Goal: Task Accomplishment & Management: Use online tool/utility

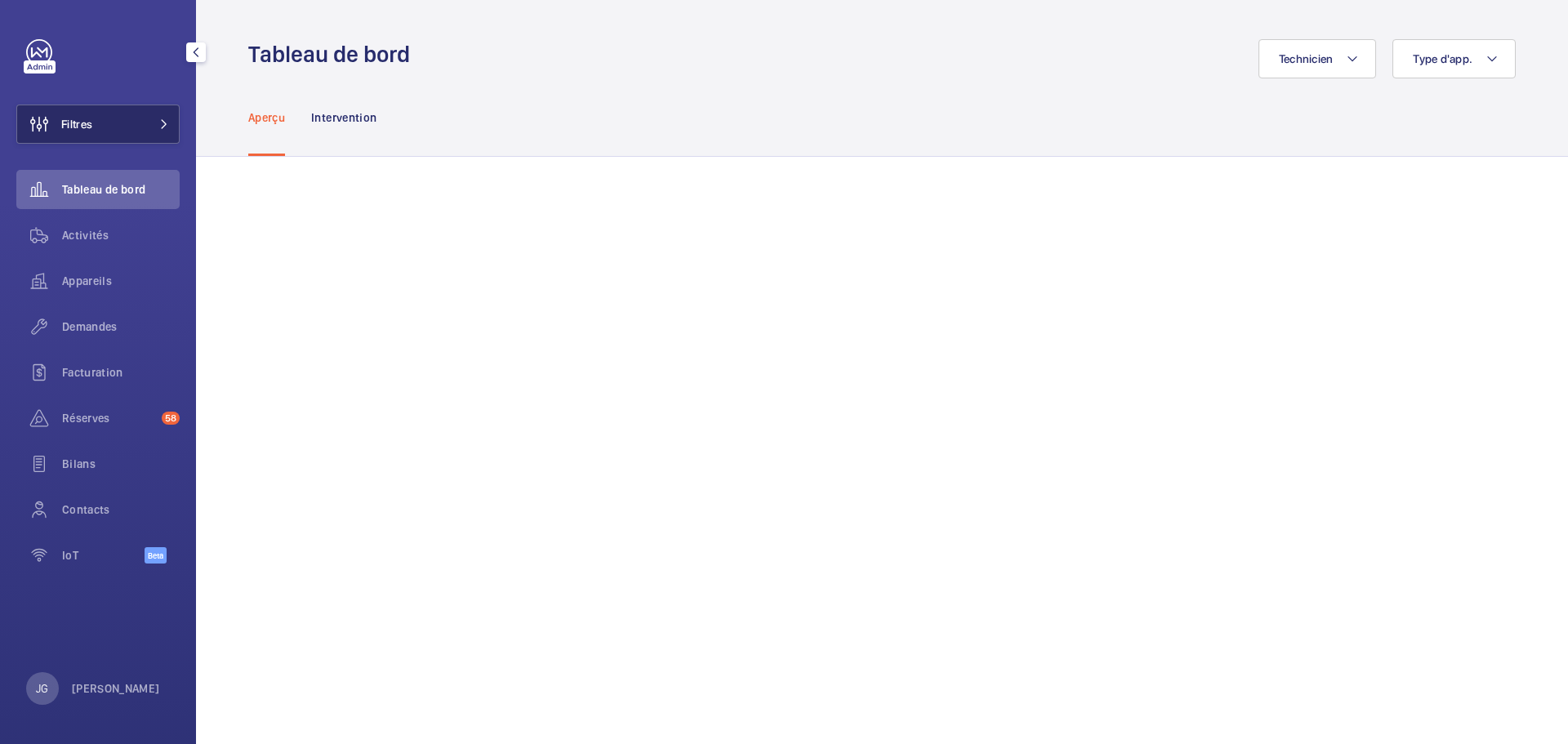
click at [135, 113] on button "Filtres" at bounding box center [98, 123] width 163 height 39
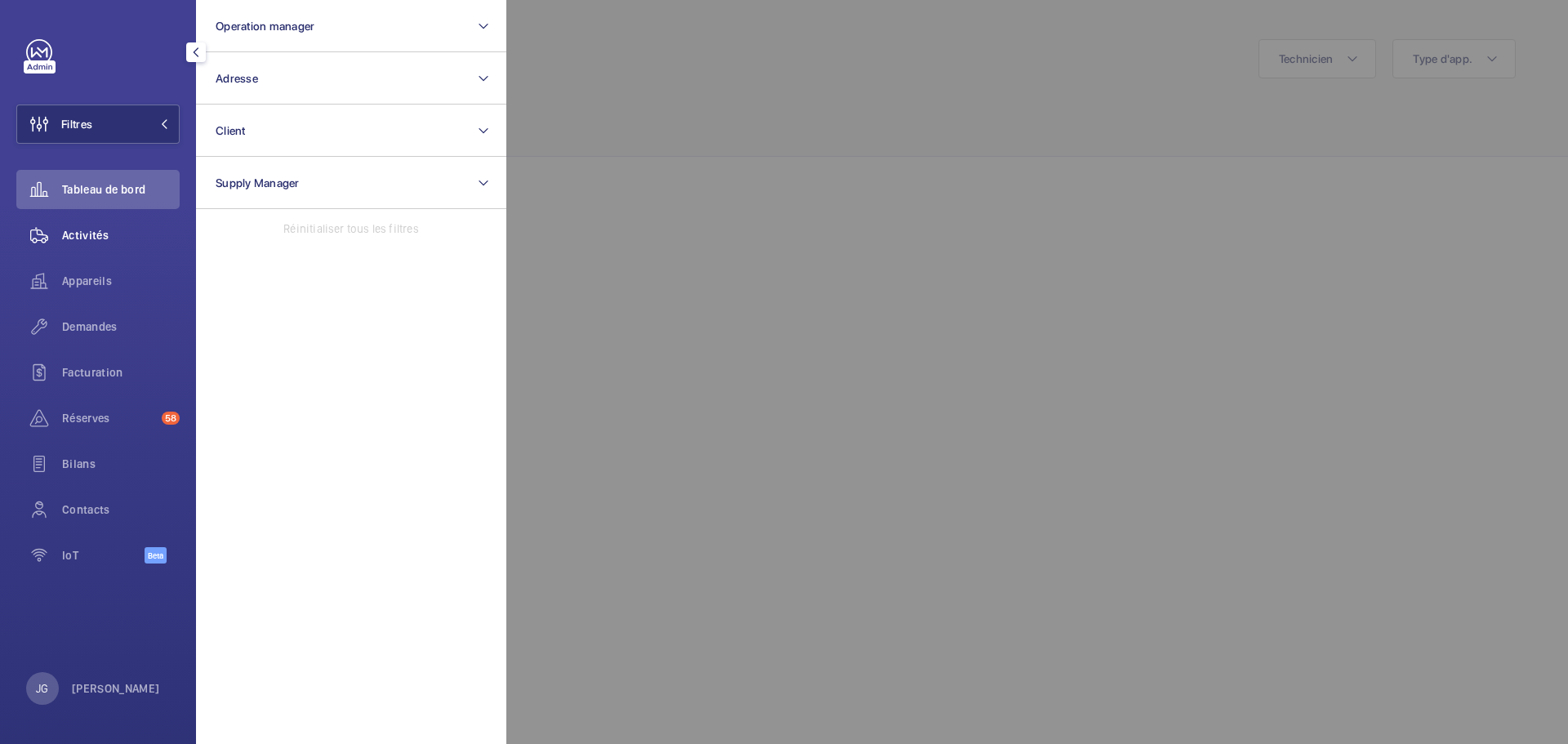
click at [104, 242] on span "Activités" at bounding box center [121, 235] width 118 height 16
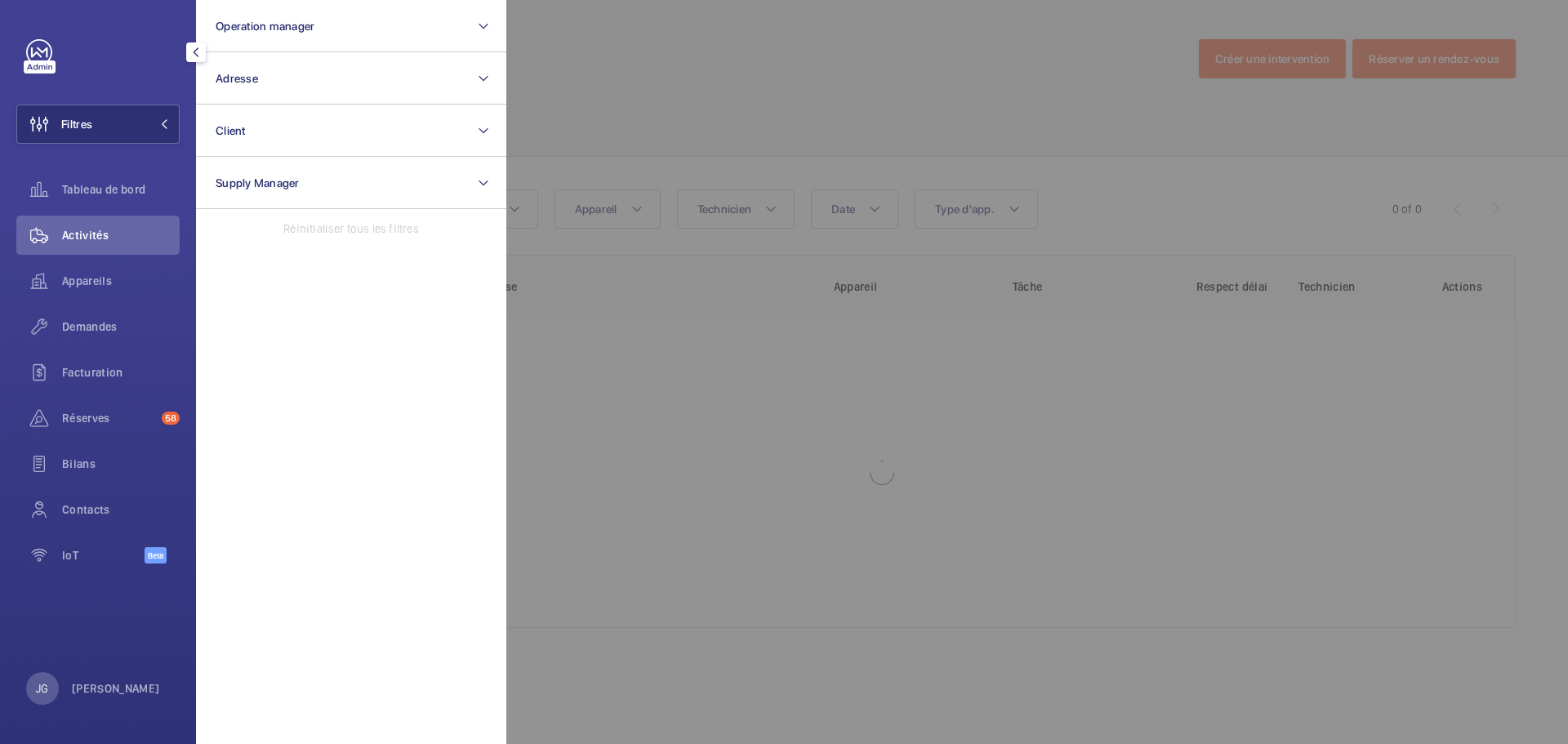
click at [674, 356] on div at bounding box center [1290, 372] width 1568 height 744
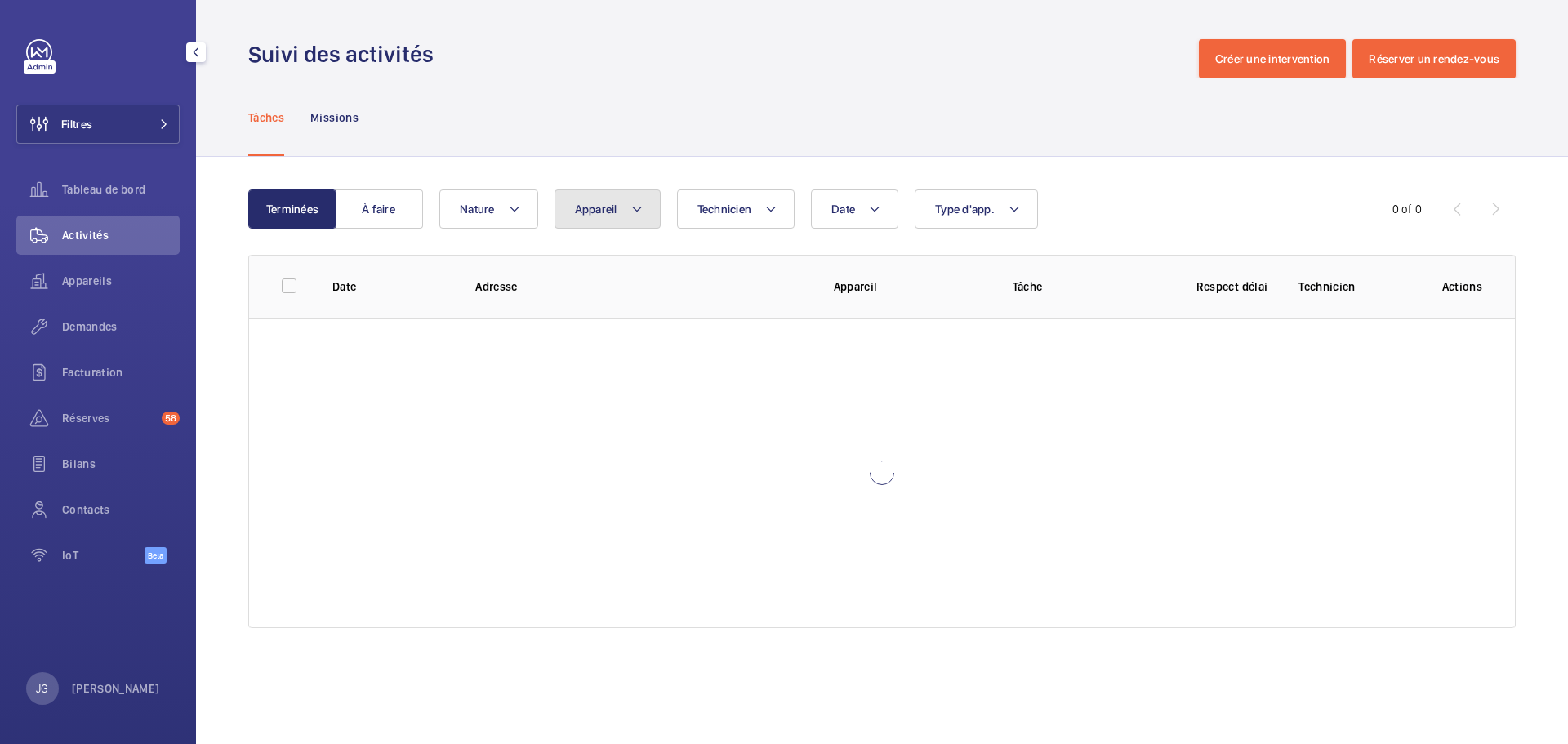
click at [634, 200] on mat-icon at bounding box center [637, 210] width 13 height 20
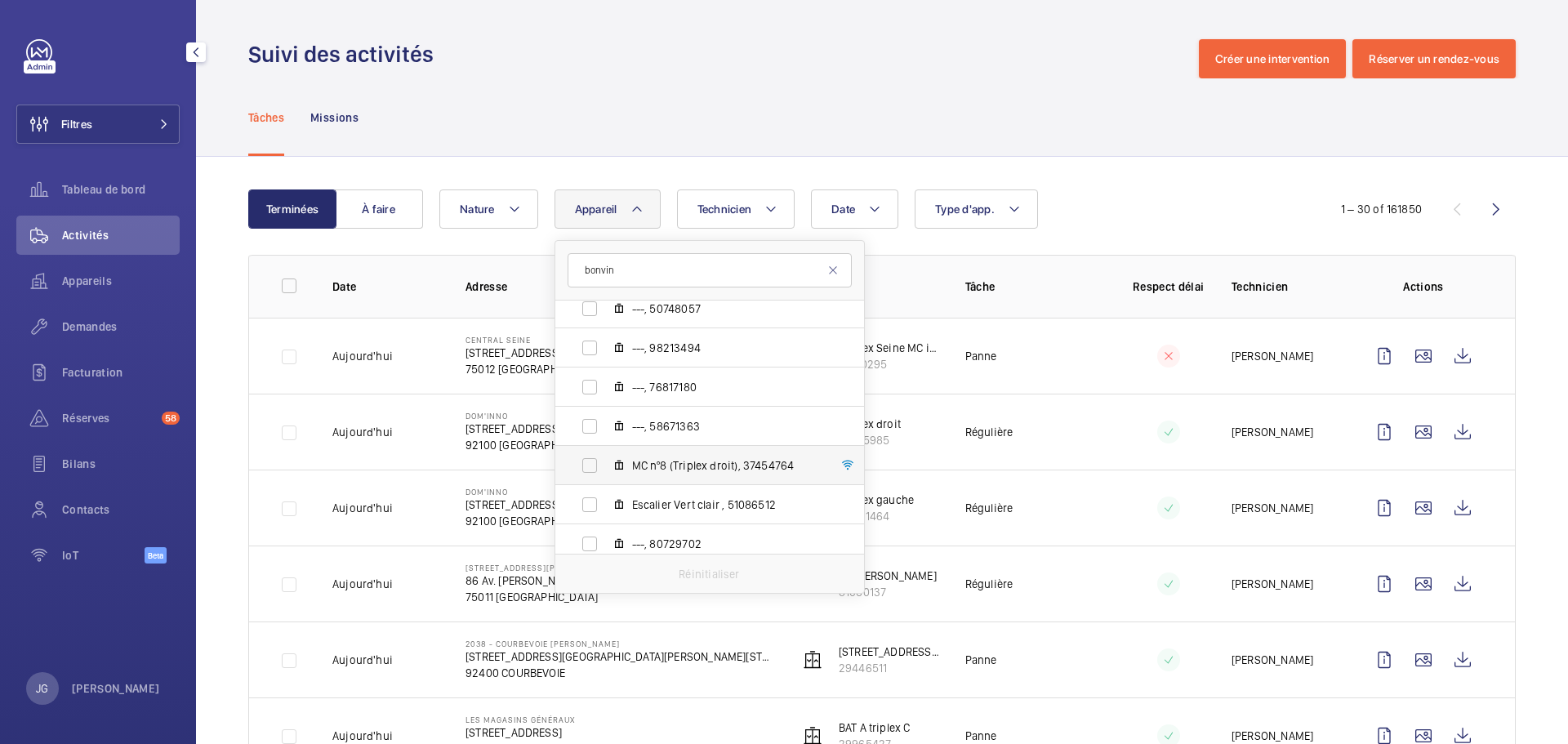
type input "bonvin"
click at [688, 463] on span "MC nº8 (Triplex droit), 37454764" at bounding box center [726, 465] width 190 height 16
click at [606, 463] on input "MC nº8 (Triplex droit), 37454764" at bounding box center [589, 465] width 33 height 33
checkbox input "true"
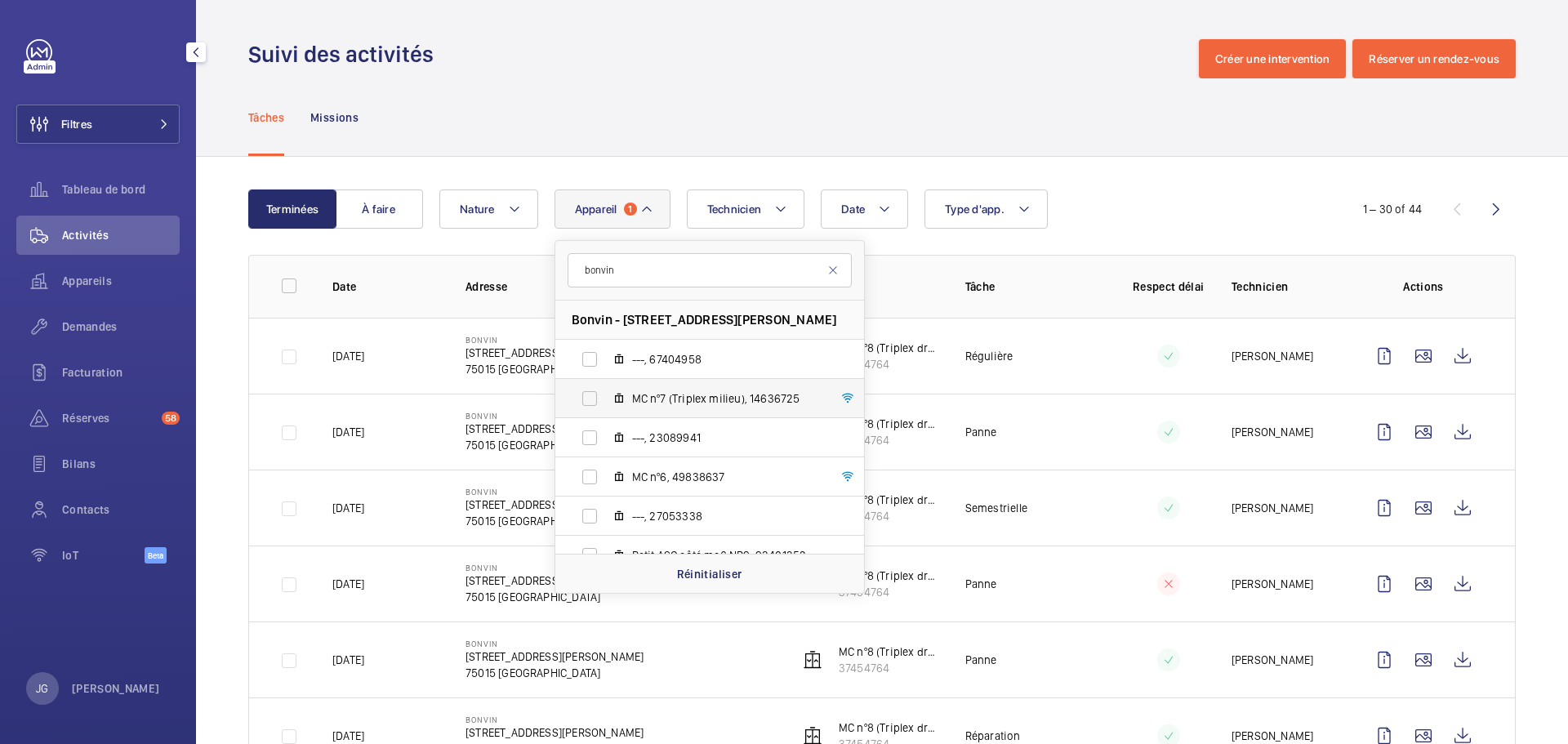
click at [684, 383] on label "MC nº7 (Triplex milieu), 14636725" at bounding box center [696, 398] width 283 height 39
click at [606, 383] on input "MC nº7 (Triplex milieu), 14636725" at bounding box center [589, 398] width 33 height 33
checkbox input "true"
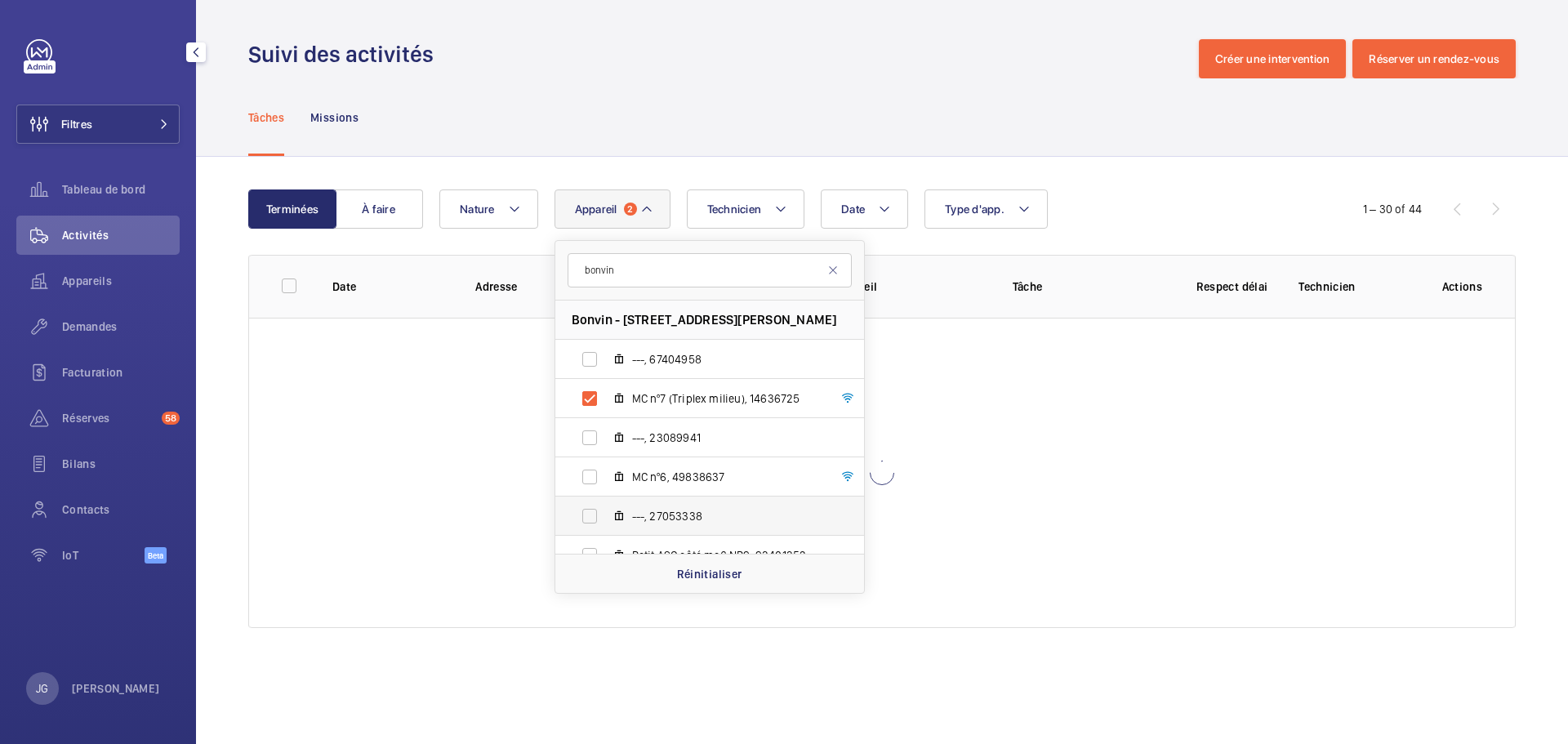
click at [669, 513] on span "---, 27053338" at bounding box center [726, 516] width 190 height 16
click at [606, 513] on input "---, 27053338" at bounding box center [589, 516] width 33 height 33
click at [669, 510] on span "---, 27053338" at bounding box center [726, 516] width 190 height 16
click at [606, 510] on input "---, 27053338" at bounding box center [589, 516] width 33 height 33
checkbox input "false"
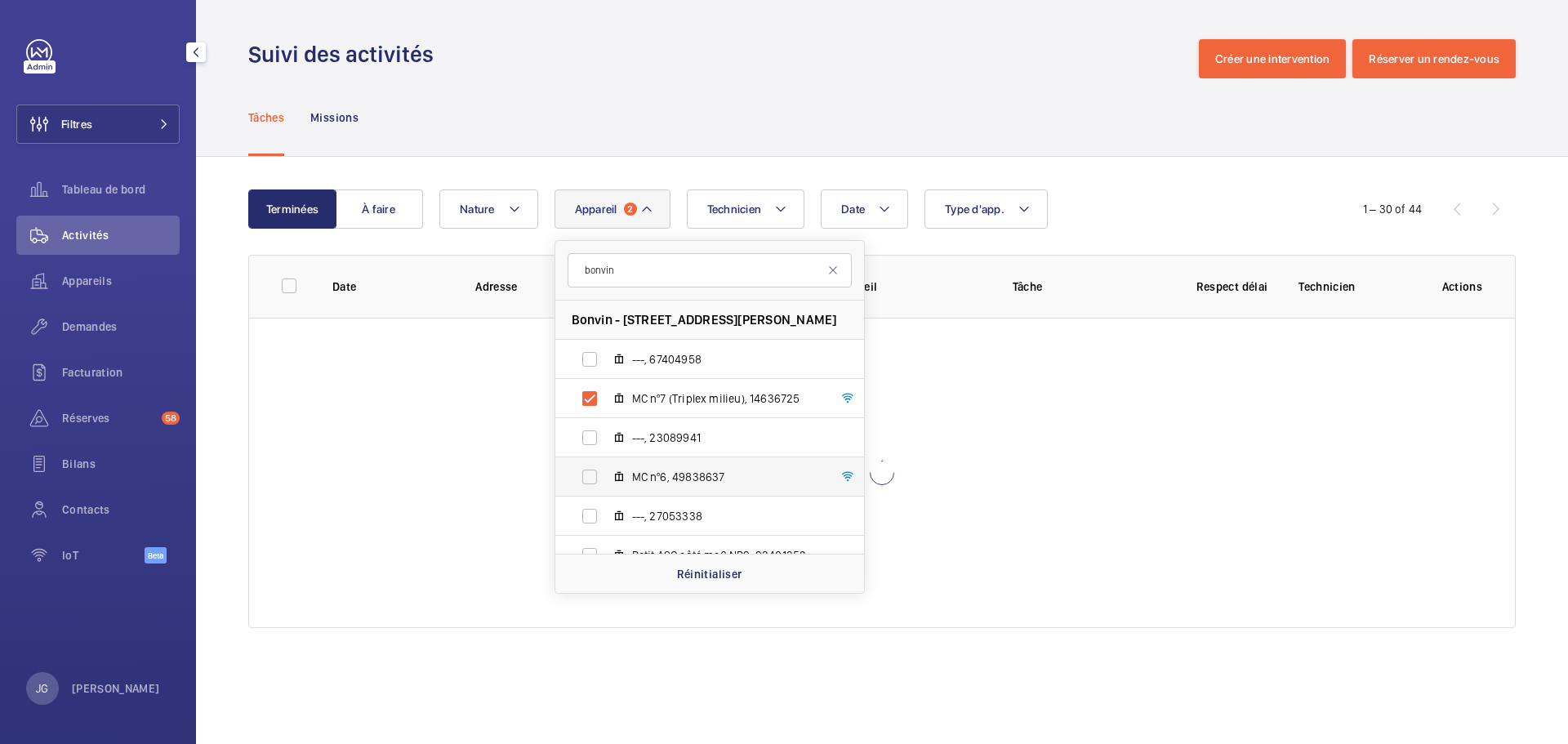
click at [667, 478] on span "MC nº6, 49838637" at bounding box center [726, 477] width 190 height 16
click at [606, 478] on input "MC nº6, 49838637" at bounding box center [589, 477] width 33 height 33
checkbox input "true"
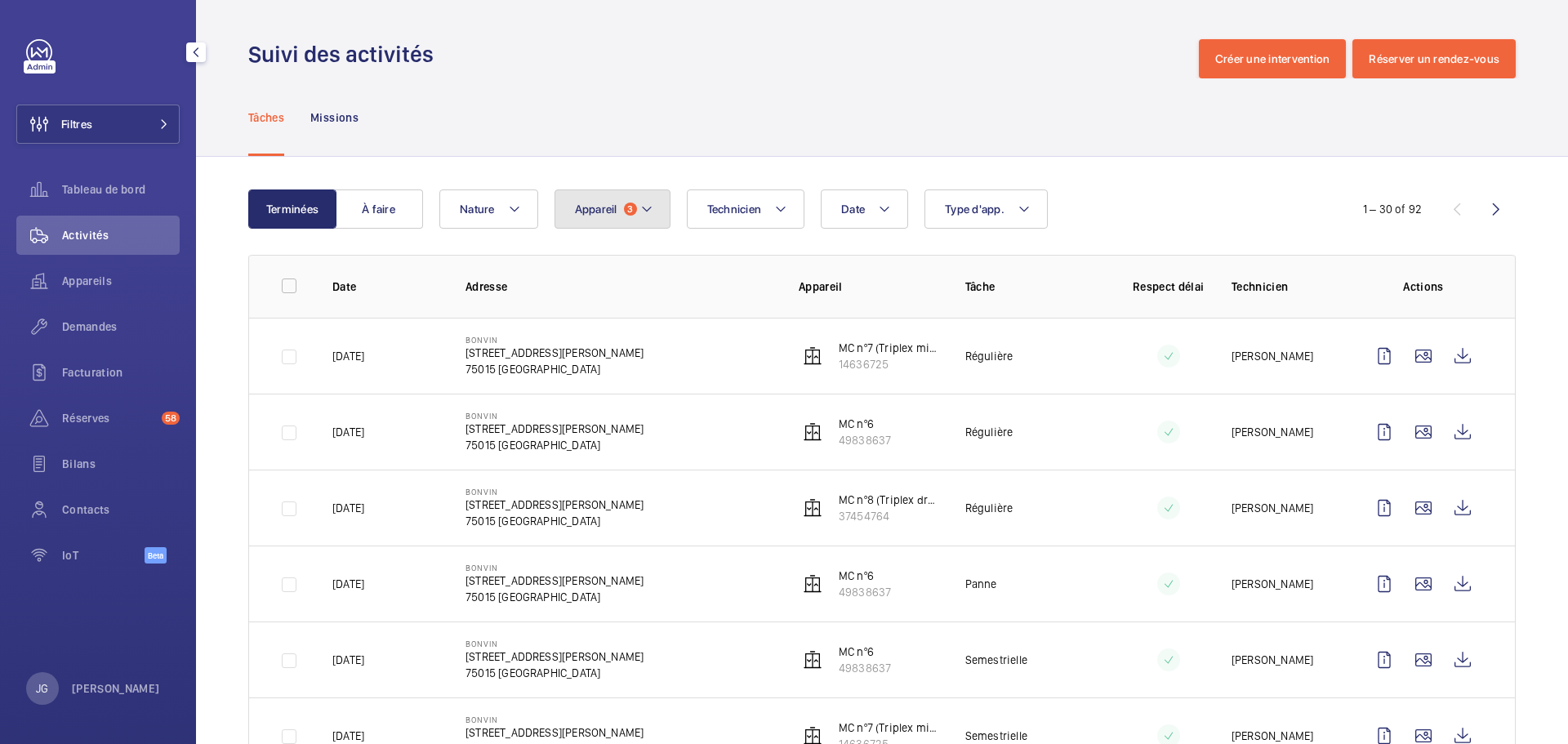
click at [624, 209] on span "3" at bounding box center [630, 209] width 13 height 13
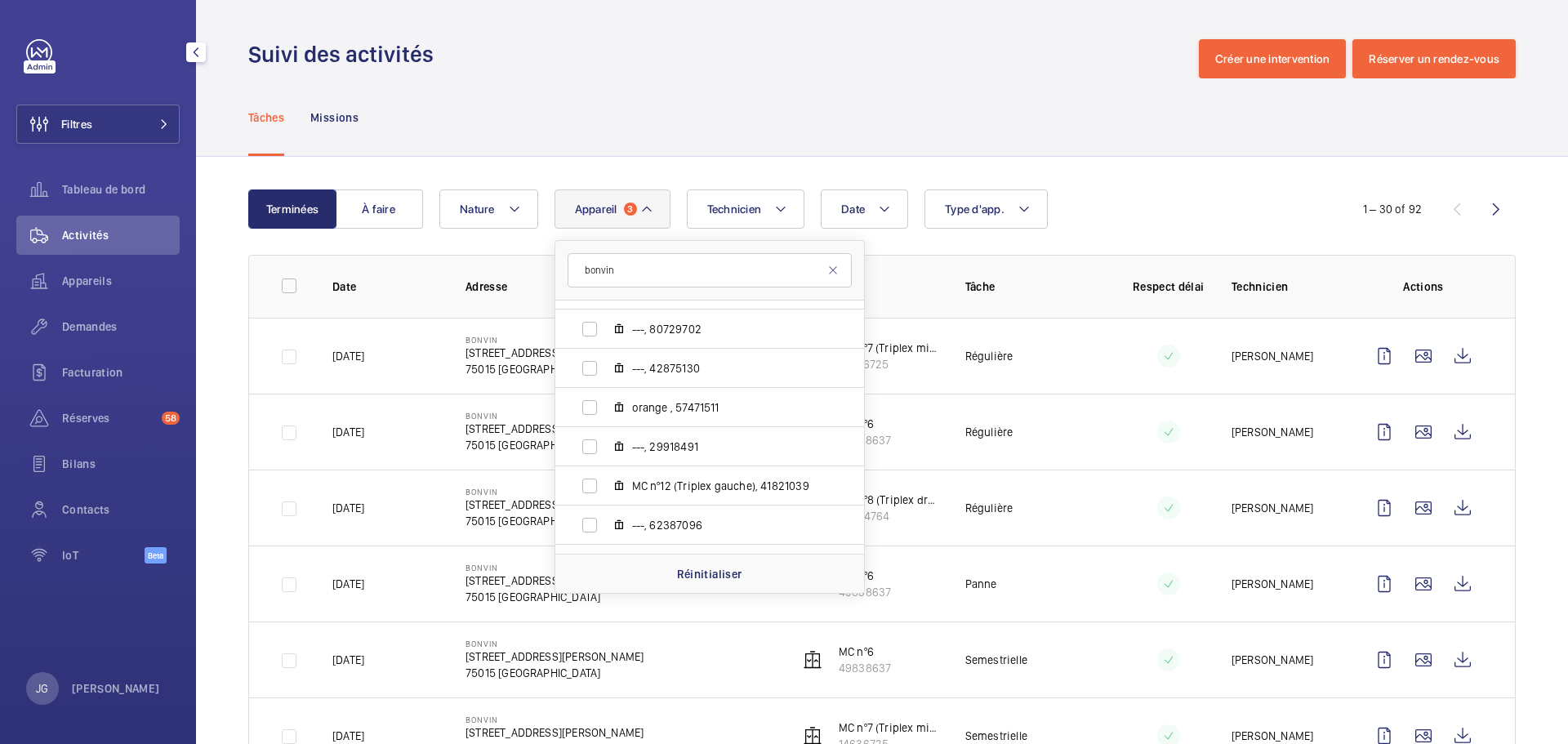
scroll to position [806, 0]
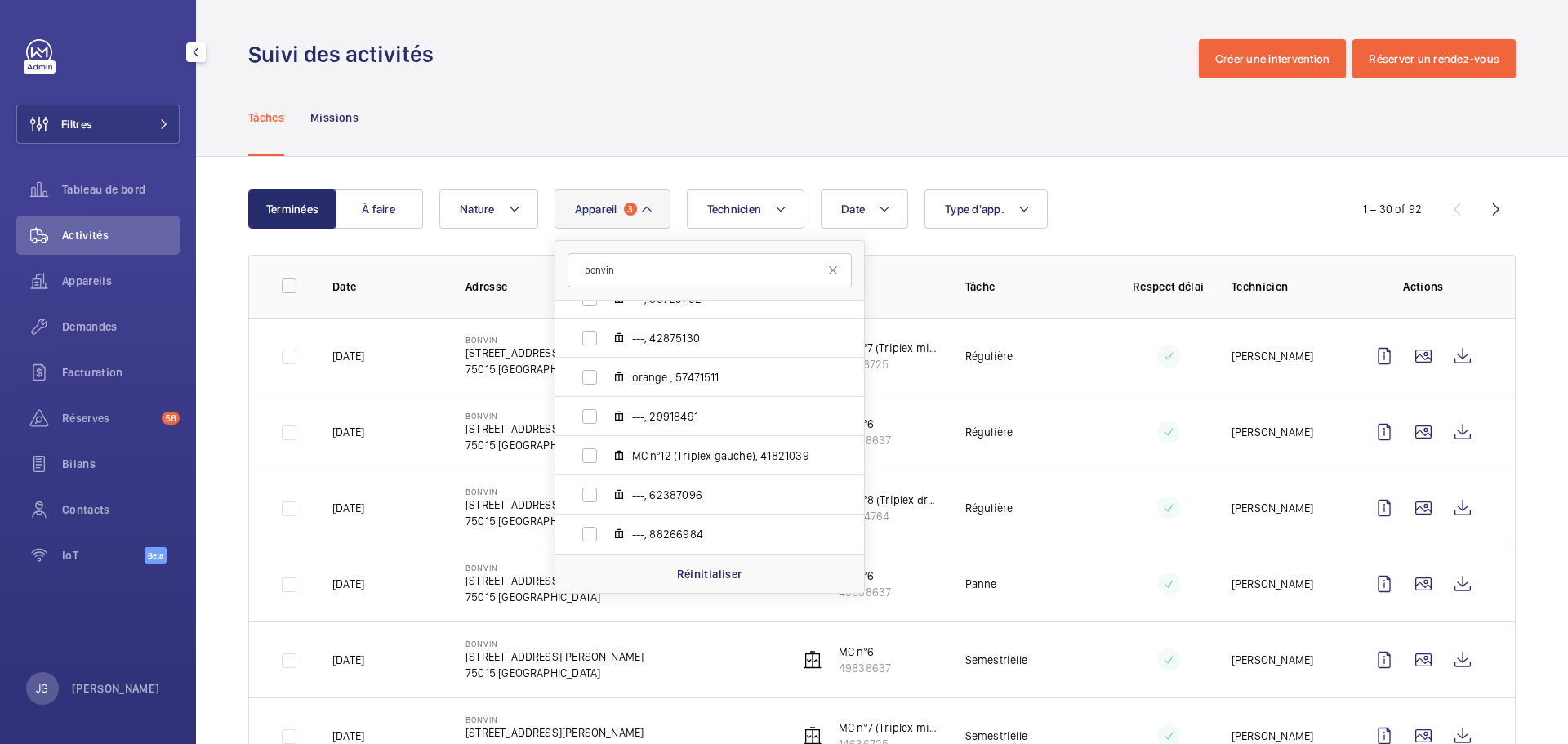
type input "bonvin"
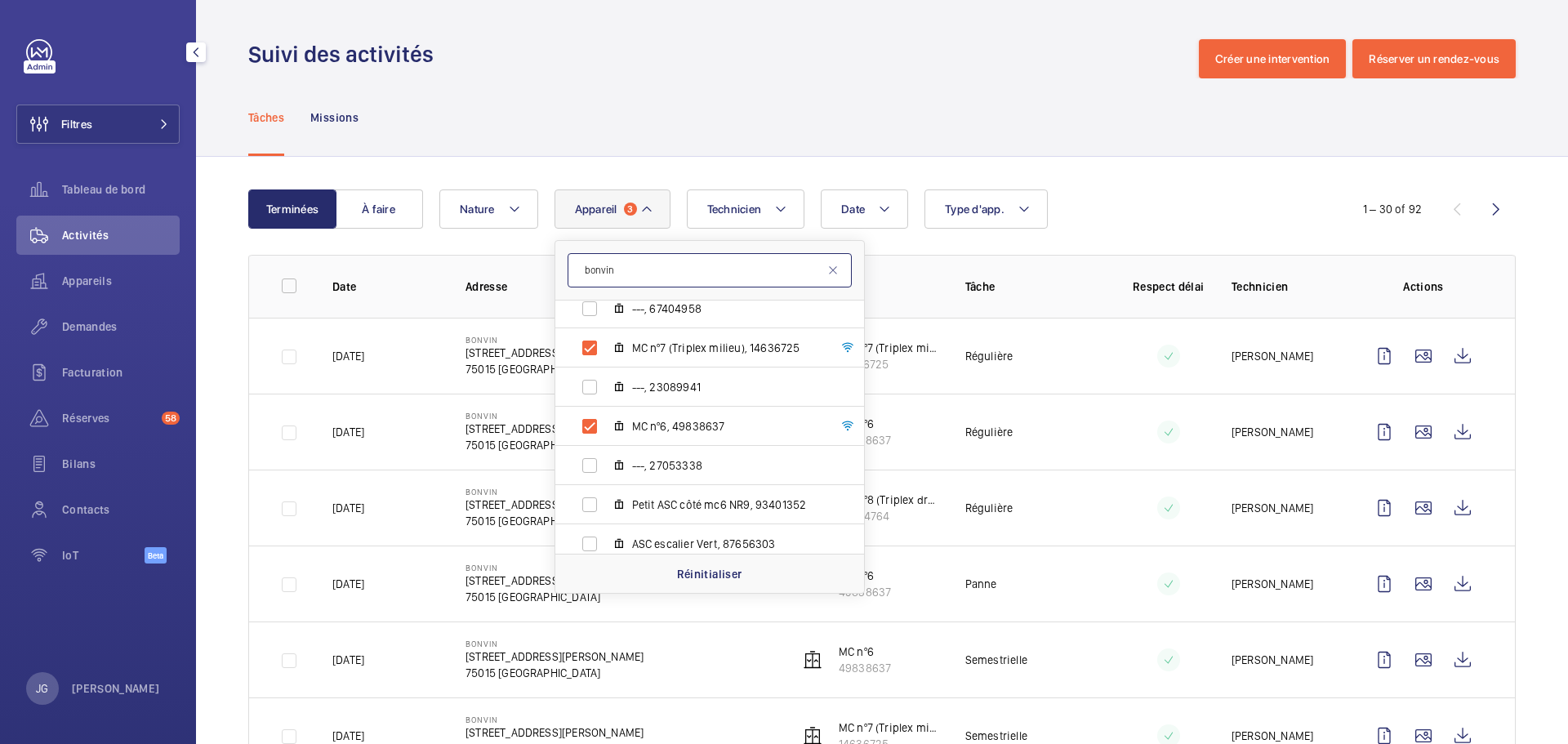
scroll to position [0, 0]
